Goal: Transaction & Acquisition: Obtain resource

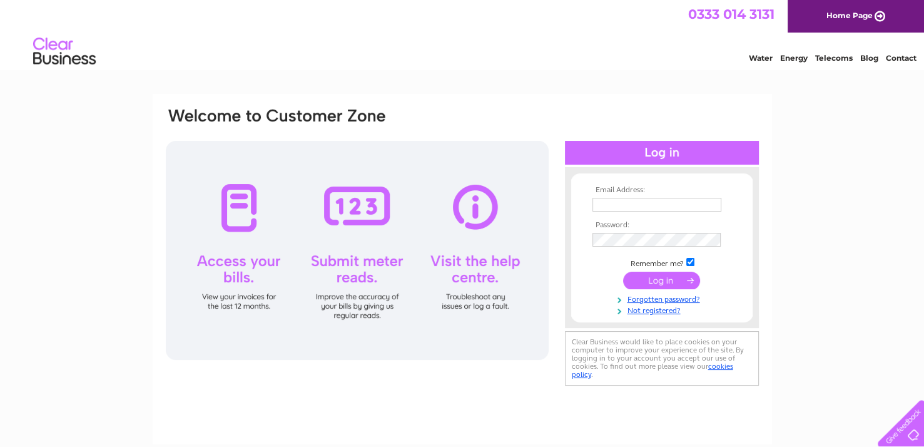
type input "faithmanning@hotmail.com"
click at [658, 278] on input "submit" at bounding box center [661, 280] width 77 height 18
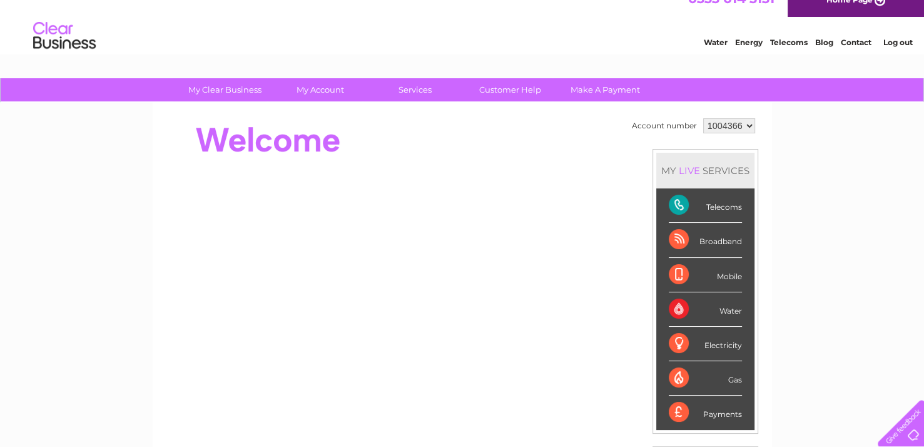
scroll to position [32, 0]
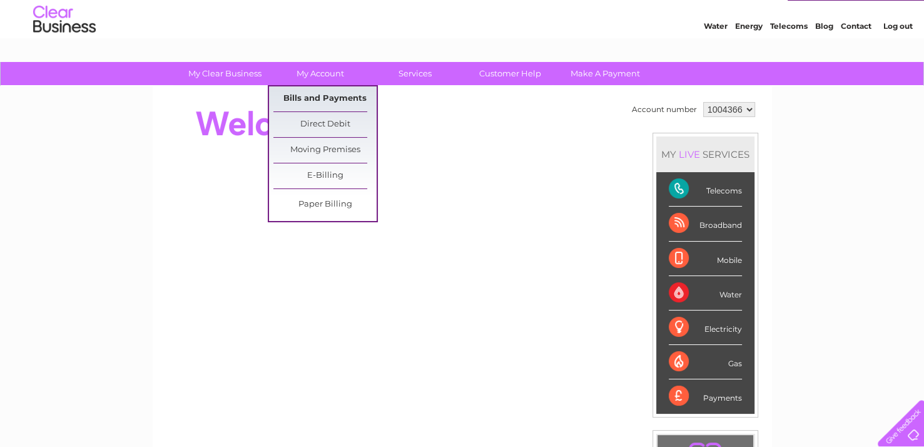
click at [333, 95] on link "Bills and Payments" at bounding box center [324, 98] width 103 height 25
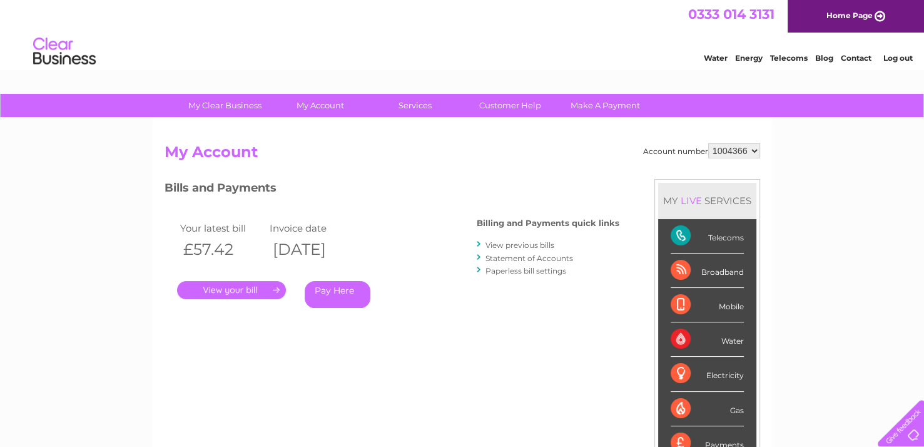
click at [238, 286] on link "." at bounding box center [231, 290] width 109 height 18
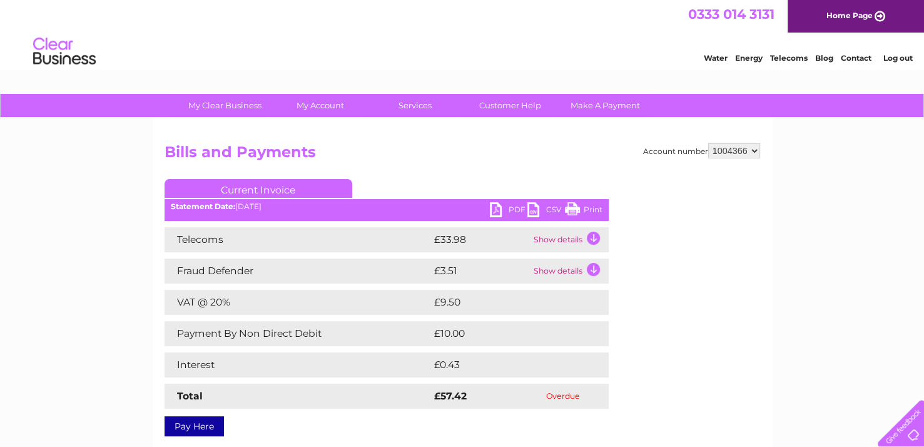
click at [495, 205] on link "PDF" at bounding box center [509, 211] width 38 height 18
click at [757, 150] on select "1004366 1105939" at bounding box center [734, 150] width 52 height 15
select select "1105939"
click at [708, 143] on select "1004366 1105939" at bounding box center [734, 150] width 52 height 15
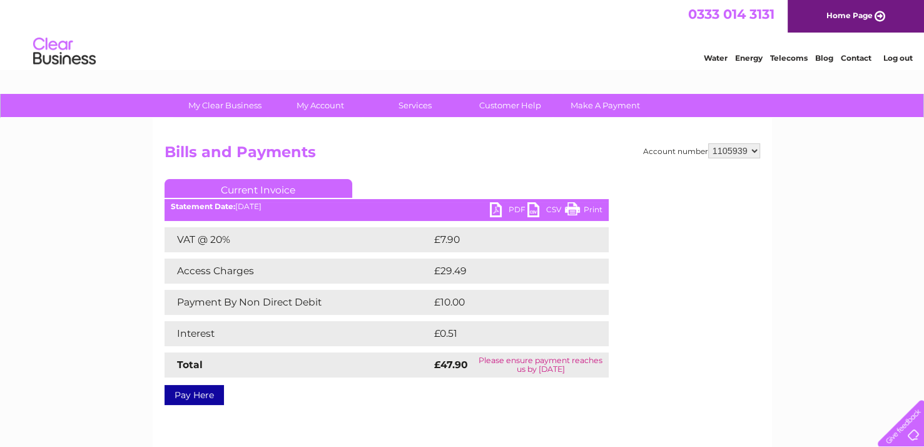
click at [494, 206] on link "PDF" at bounding box center [509, 211] width 38 height 18
click at [750, 150] on select "1004366 1105939" at bounding box center [734, 150] width 52 height 15
select select "1004366"
click at [708, 143] on select "1004366 1105939" at bounding box center [734, 150] width 52 height 15
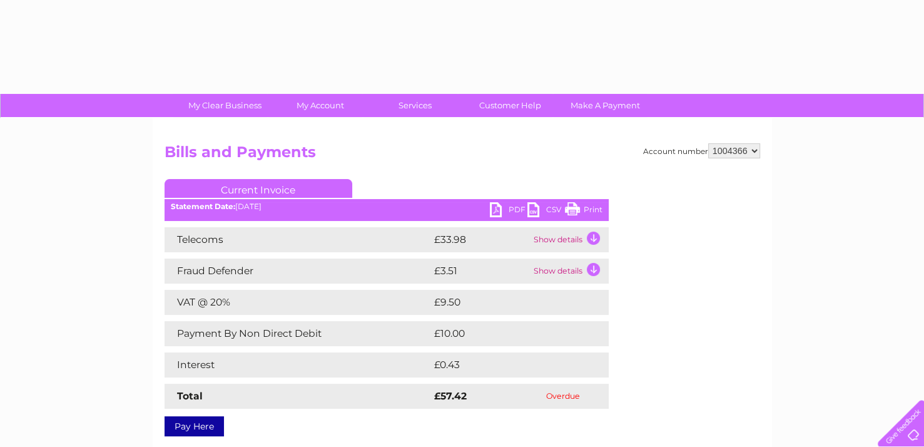
click at [499, 211] on link "PDF" at bounding box center [509, 211] width 38 height 18
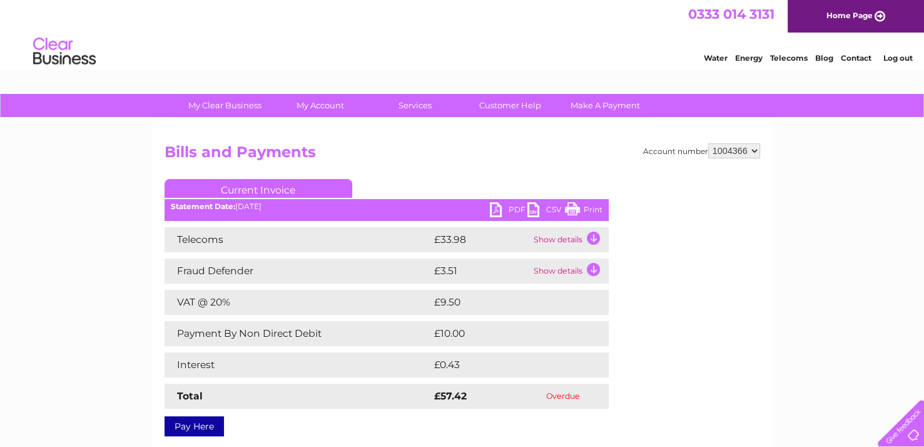
click at [752, 148] on select "1004366 1105939" at bounding box center [734, 150] width 52 height 15
select select "1105939"
click at [708, 143] on select "1004366 1105939" at bounding box center [734, 150] width 52 height 15
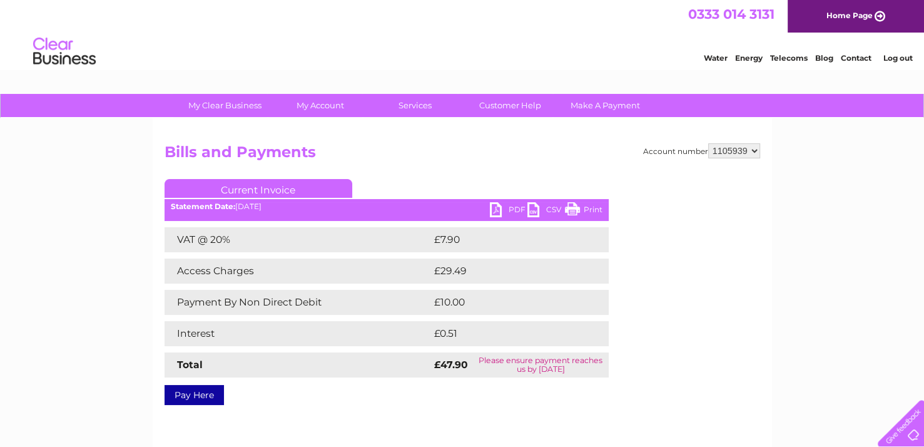
click at [493, 209] on link "PDF" at bounding box center [509, 211] width 38 height 18
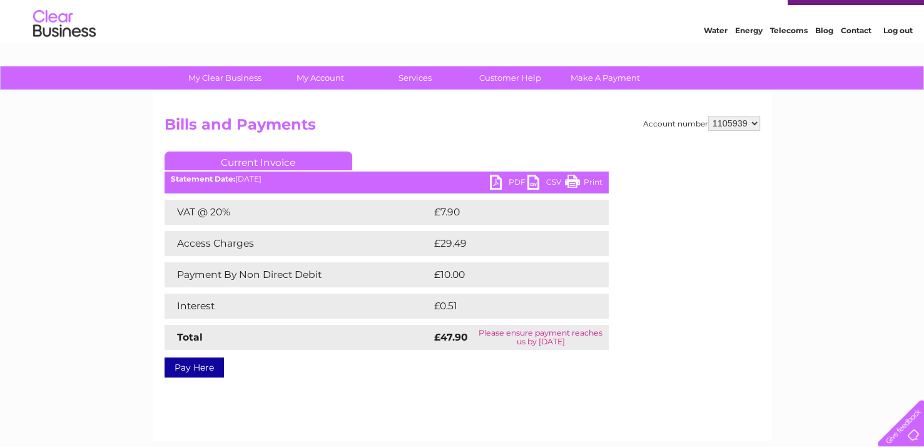
scroll to position [25, 0]
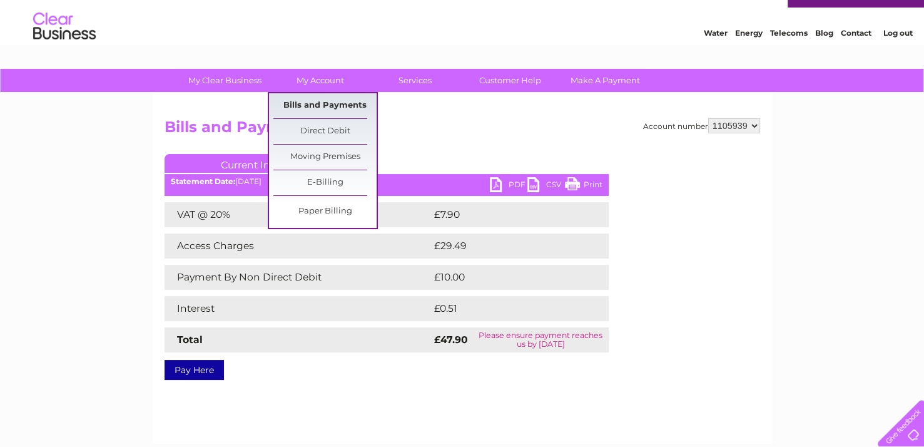
click at [313, 103] on link "Bills and Payments" at bounding box center [324, 105] width 103 height 25
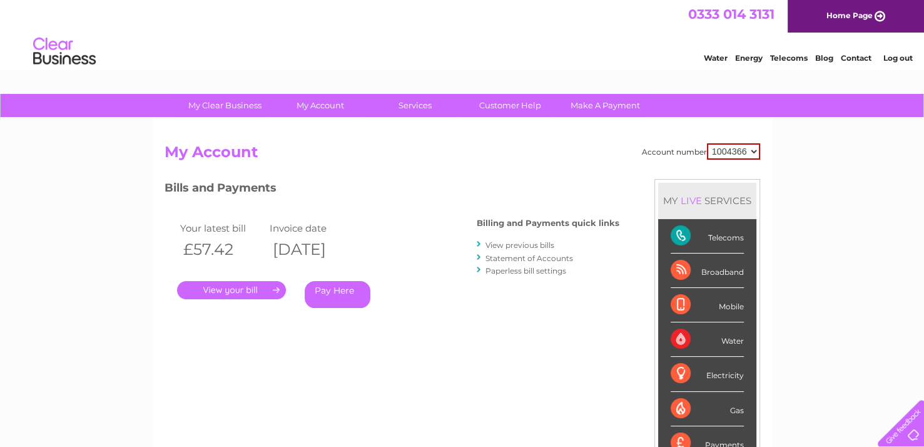
click at [528, 243] on link "View previous bills" at bounding box center [519, 244] width 69 height 9
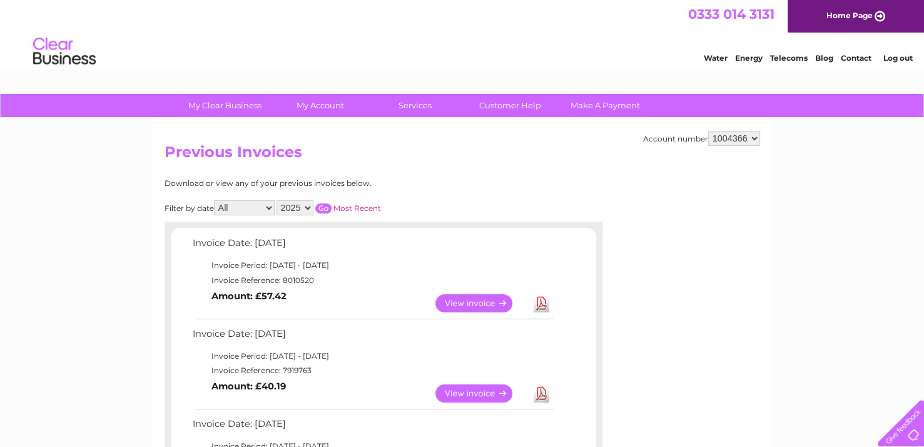
click at [750, 136] on select "1004366 1105939" at bounding box center [734, 138] width 52 height 15
select select "1105939"
click at [708, 131] on select "1004366 1105939" at bounding box center [734, 138] width 52 height 15
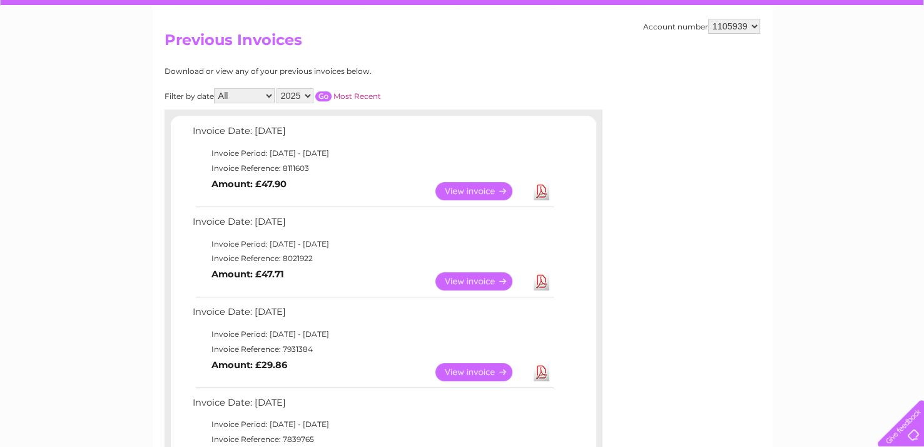
scroll to position [113, 0]
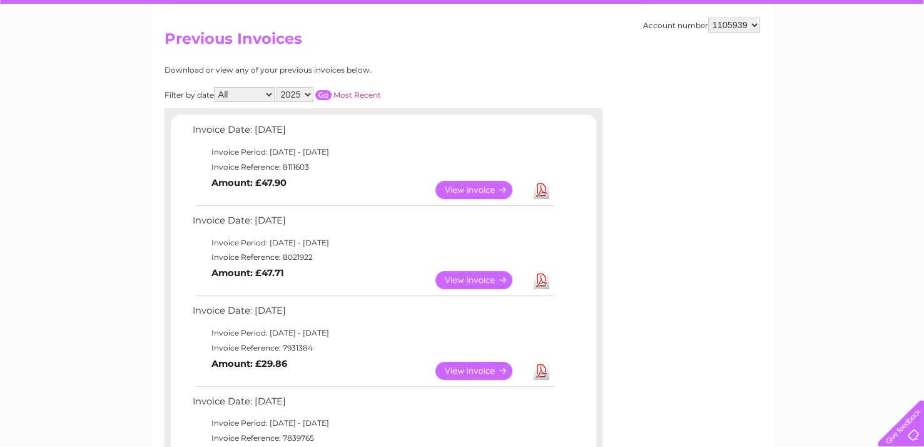
click at [481, 188] on link "View" at bounding box center [481, 190] width 92 height 18
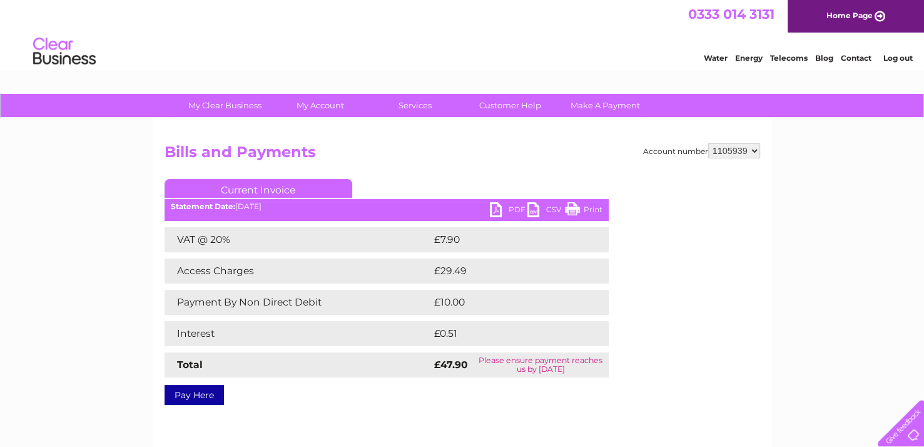
click at [493, 208] on link "PDF" at bounding box center [509, 211] width 38 height 18
